Goal: Find specific page/section: Find specific page/section

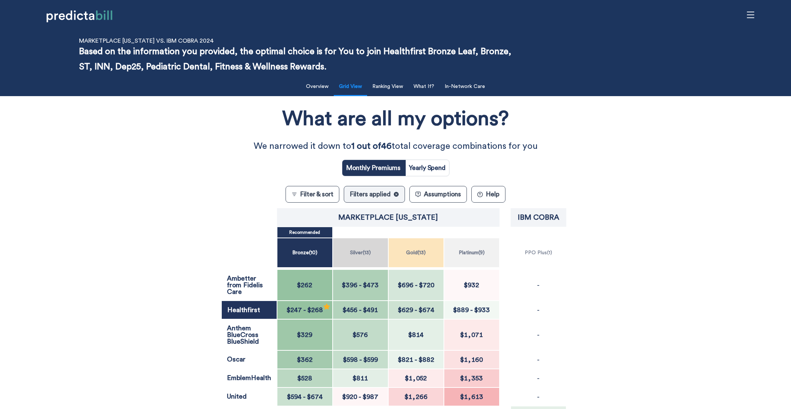
click at [19, 214] on div "Filter & Sort Quickly update your results Sort By Healthcare Assumptions Expect…" at bounding box center [395, 288] width 791 height 426
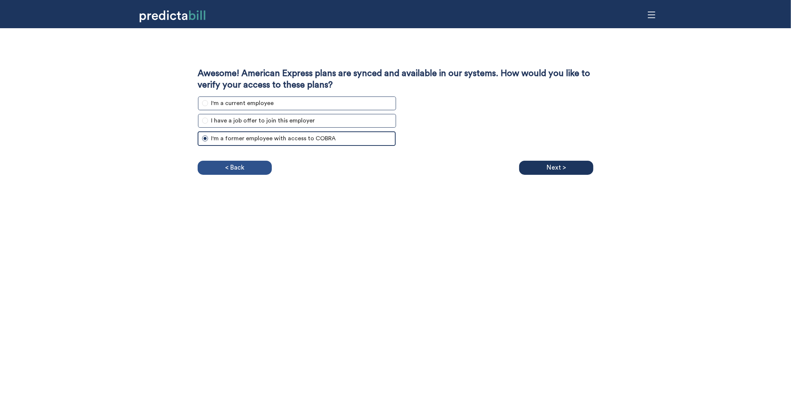
click at [238, 167] on p "< Back" at bounding box center [234, 167] width 19 height 11
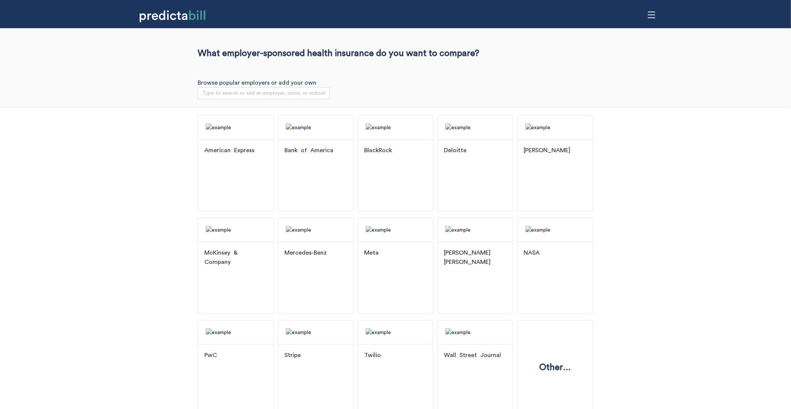
click at [114, 245] on div "American Express Bank of America BlackRock Deloitte J.P. Morgan McKinsey & Comp…" at bounding box center [395, 268] width 791 height 323
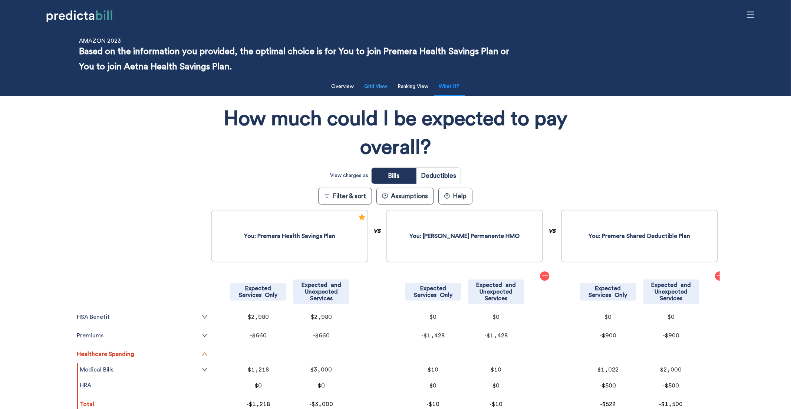
click at [372, 90] on button "Grid View" at bounding box center [376, 86] width 32 height 15
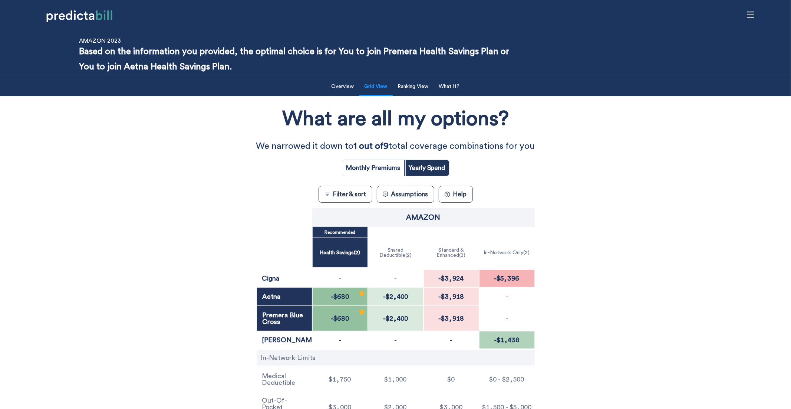
click at [199, 198] on div "What are all my options? We narrowed it down to 1 out of 9 total coverage combi…" at bounding box center [396, 262] width 712 height 325
